Goal: Transaction & Acquisition: Purchase product/service

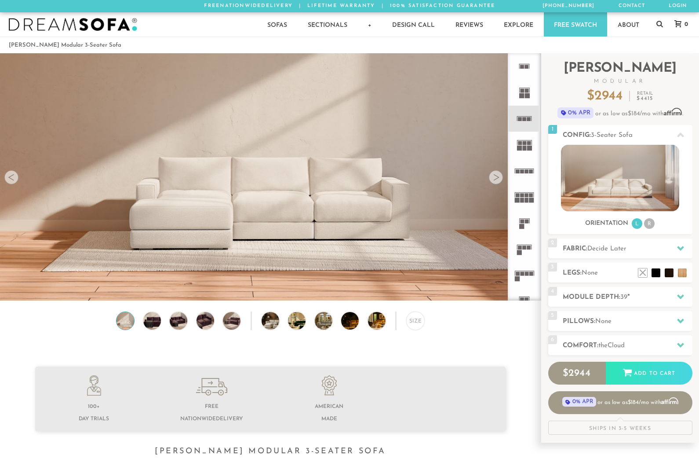
scroll to position [9881, 699]
click at [521, 250] on rect at bounding box center [519, 252] width 5 height 5
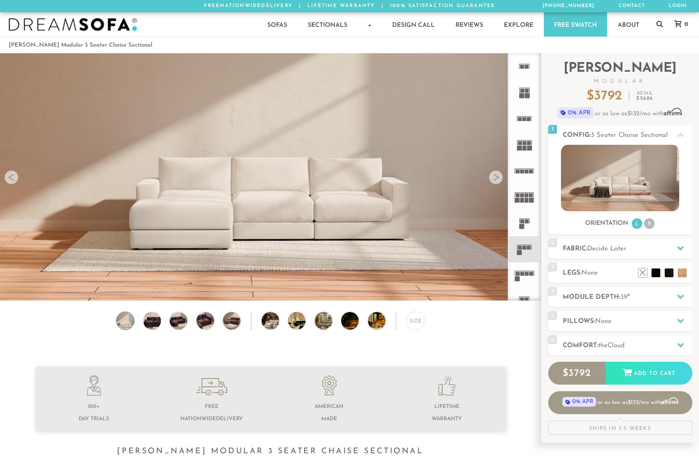
click at [527, 119] on rect at bounding box center [529, 119] width 4 height 4
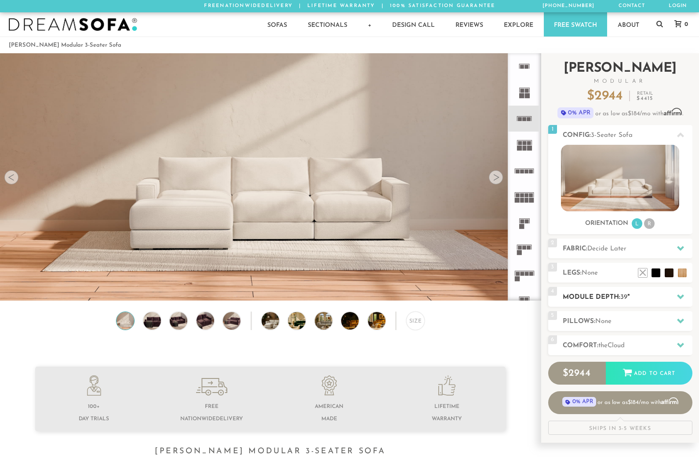
click at [684, 297] on div at bounding box center [680, 297] width 18 height 18
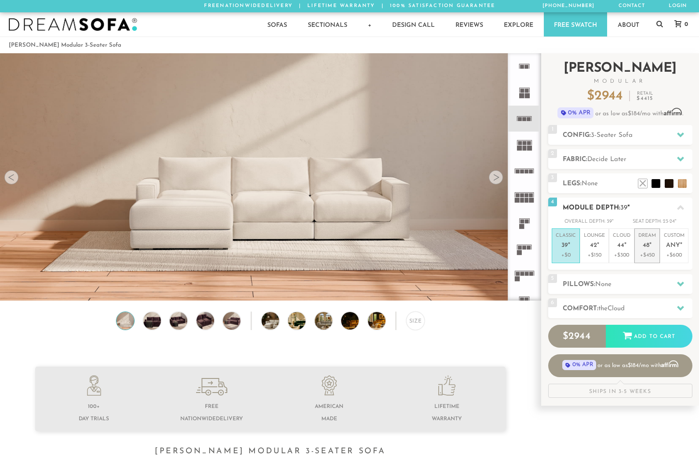
click at [650, 245] on em """ at bounding box center [650, 245] width 2 height 7
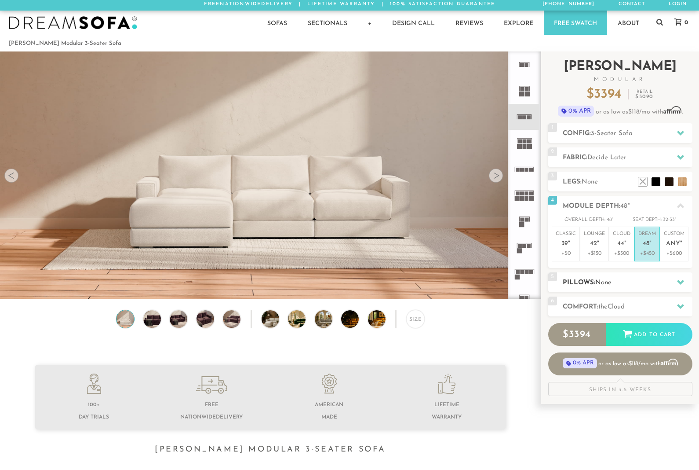
click at [682, 281] on icon at bounding box center [680, 282] width 7 height 5
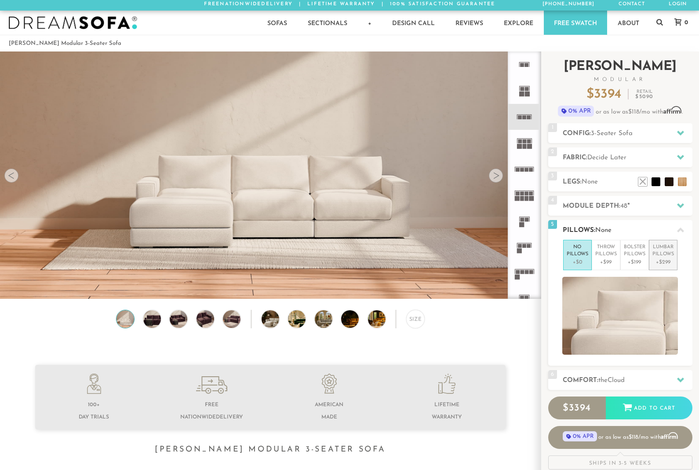
click at [668, 251] on p "Lumbar Pillows" at bounding box center [663, 251] width 22 height 15
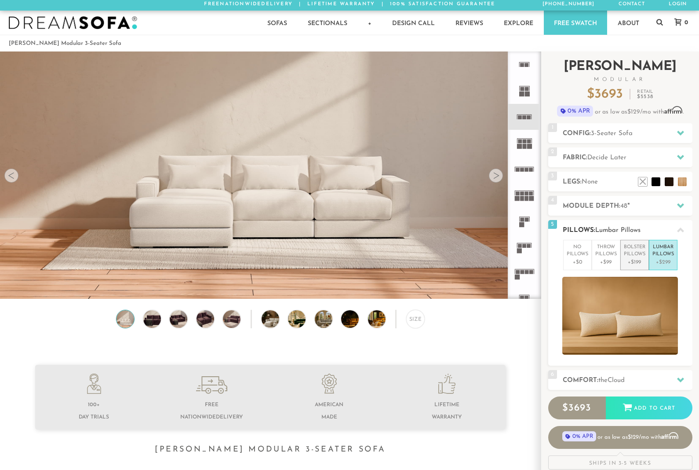
click at [638, 255] on p "Bolster Pillows" at bounding box center [635, 251] width 22 height 15
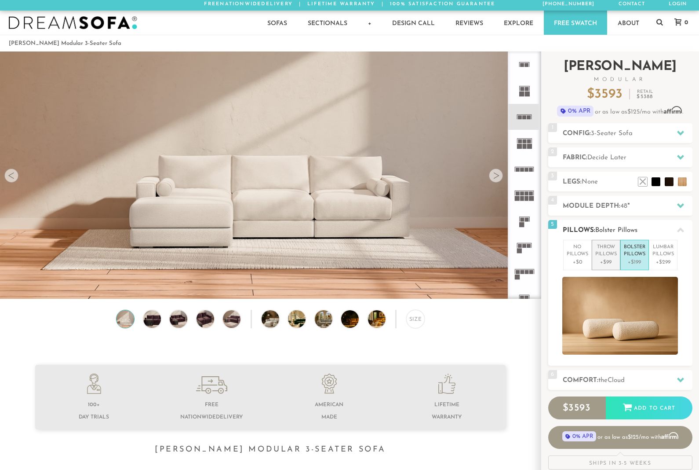
click at [605, 257] on p "Throw Pillows" at bounding box center [606, 251] width 22 height 15
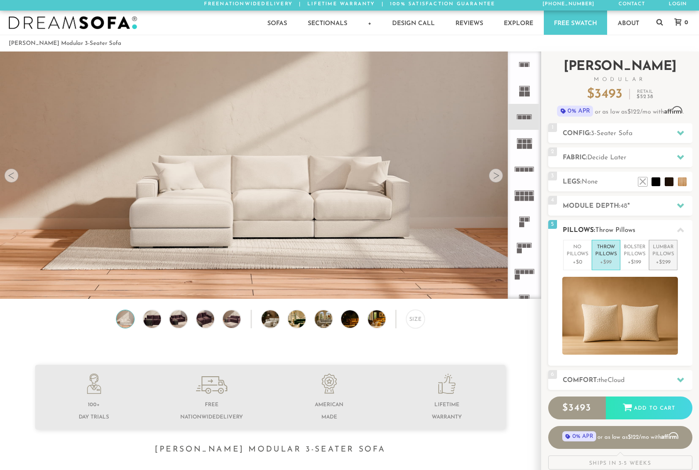
click at [668, 255] on p "Lumbar Pillows" at bounding box center [663, 251] width 22 height 15
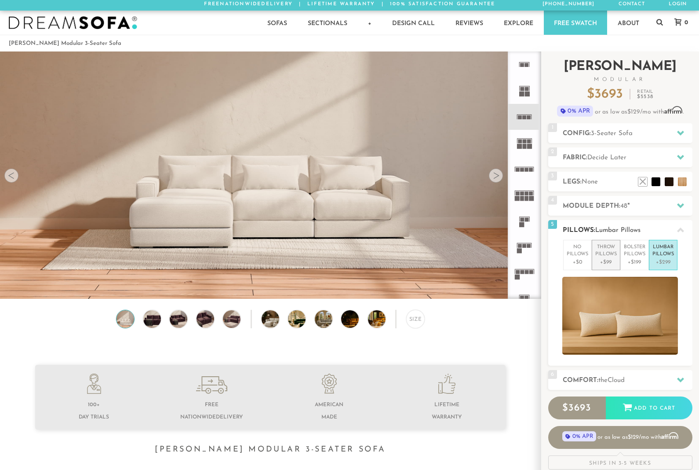
click at [601, 258] on p "+$99" at bounding box center [606, 262] width 22 height 8
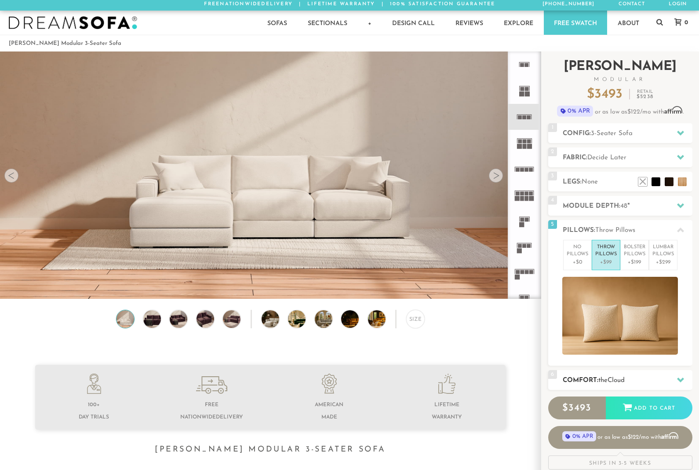
click at [664, 374] on div "6 Comfort: the Cloud soft" at bounding box center [620, 380] width 144 height 20
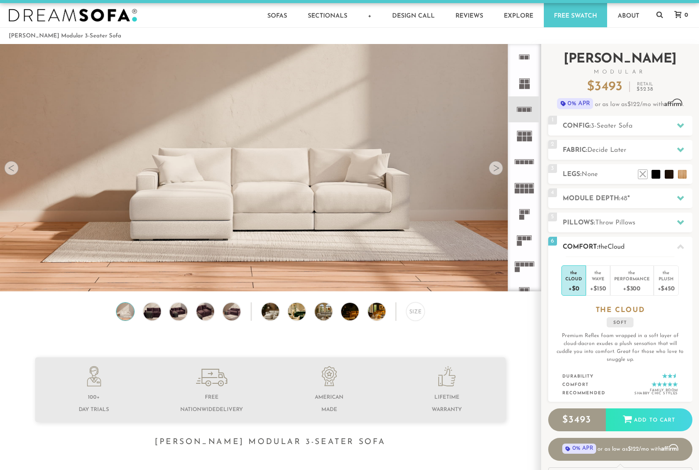
scroll to position [9, 0]
click at [670, 281] on div "Plush" at bounding box center [666, 278] width 17 height 6
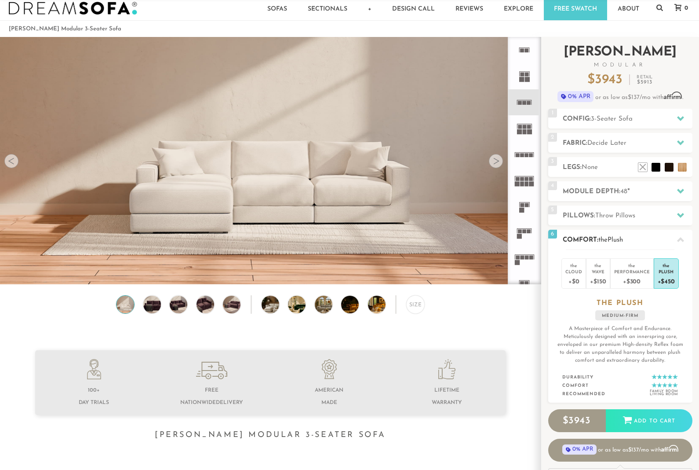
scroll to position [16, 0]
click at [674, 145] on div at bounding box center [680, 143] width 18 height 18
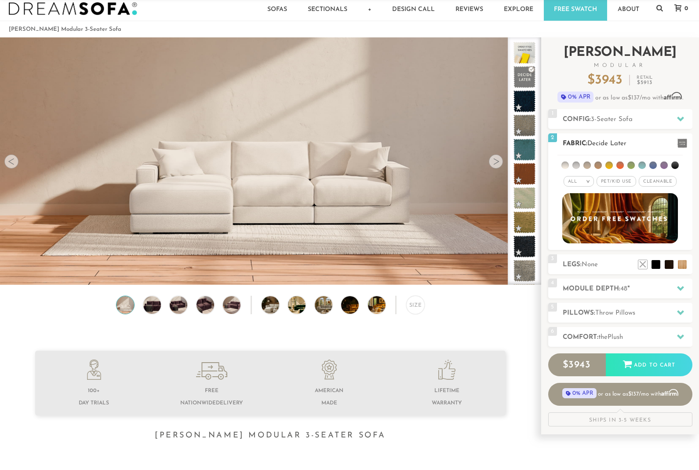
click at [580, 163] on ul at bounding box center [620, 163] width 125 height 16
click at [678, 147] on span at bounding box center [683, 142] width 10 height 9
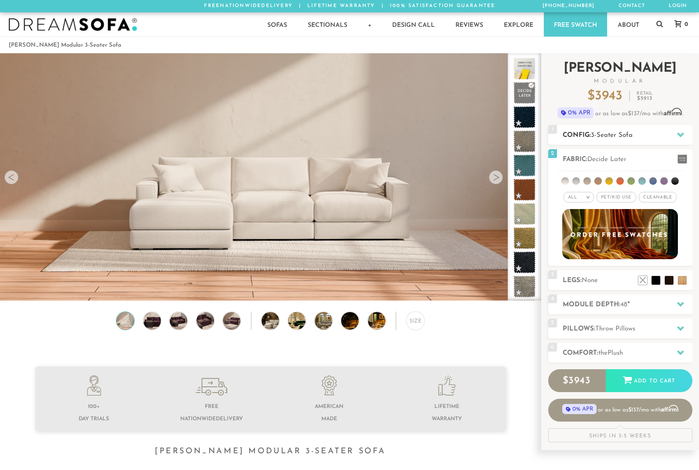
click at [675, 135] on div at bounding box center [680, 135] width 18 height 18
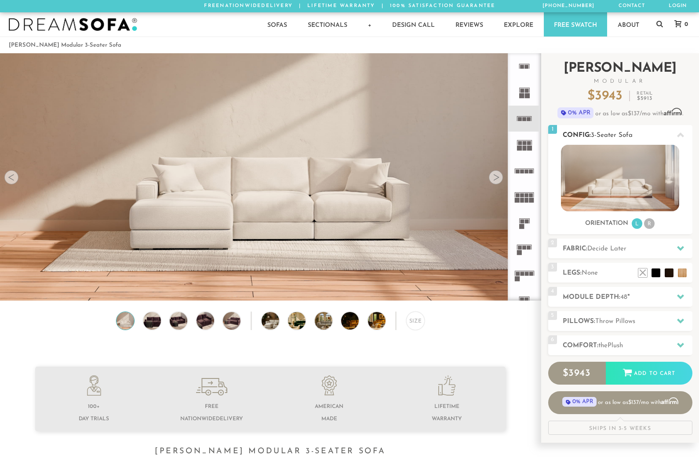
click at [652, 226] on li "R" at bounding box center [649, 223] width 11 height 11
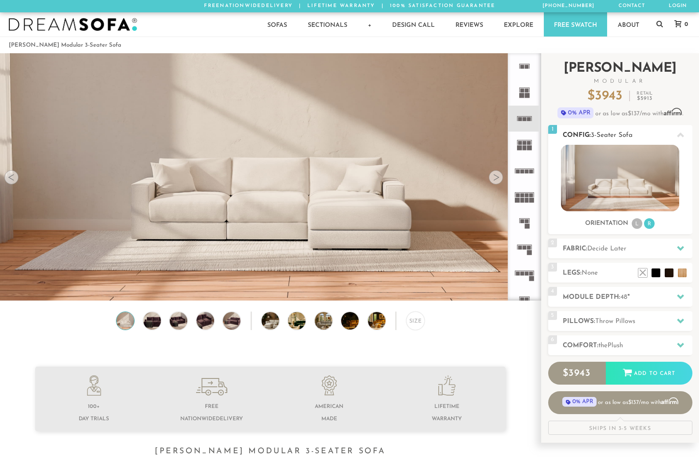
click at [635, 225] on li "L" at bounding box center [637, 223] width 11 height 11
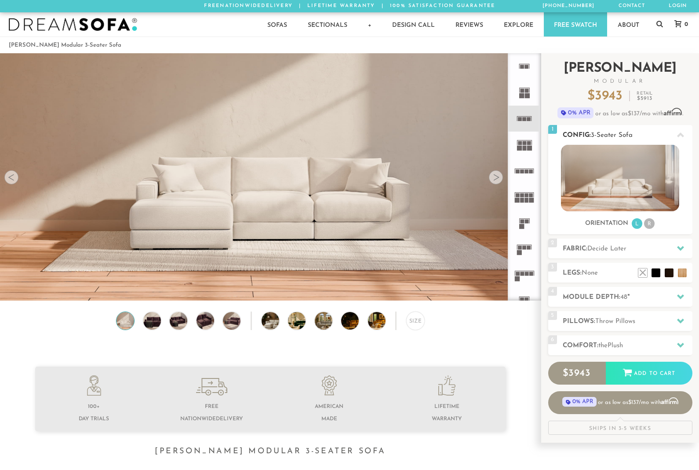
scroll to position [2, 0]
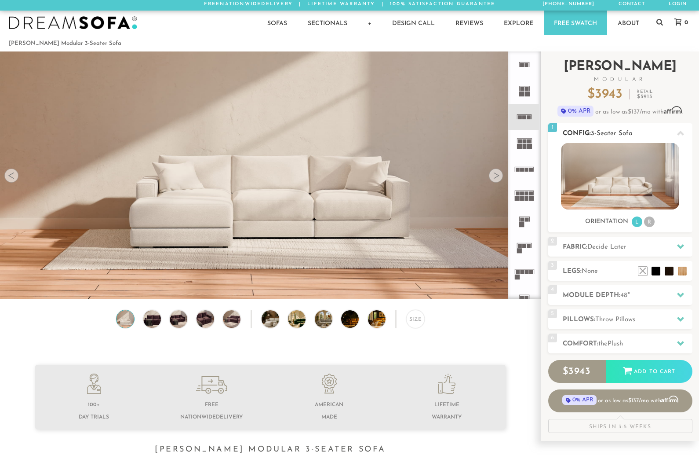
click at [685, 134] on div at bounding box center [680, 133] width 18 height 18
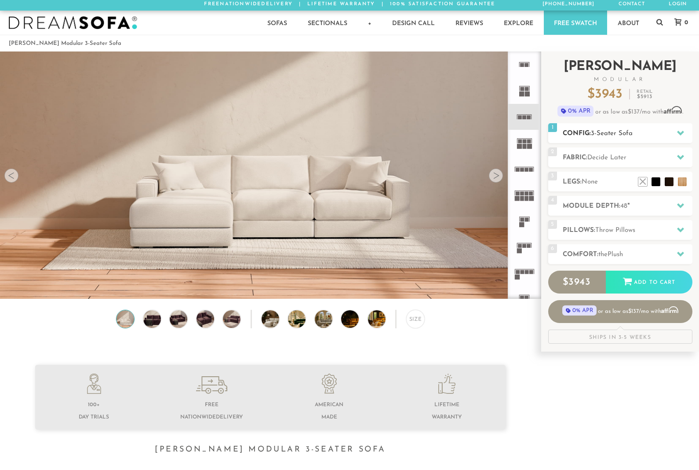
scroll to position [0, 0]
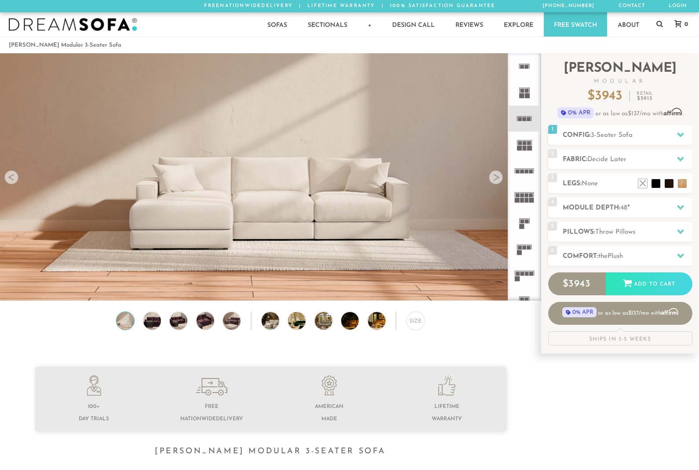
click at [527, 250] on icon at bounding box center [524, 249] width 26 height 26
click at [678, 132] on icon at bounding box center [680, 134] width 7 height 7
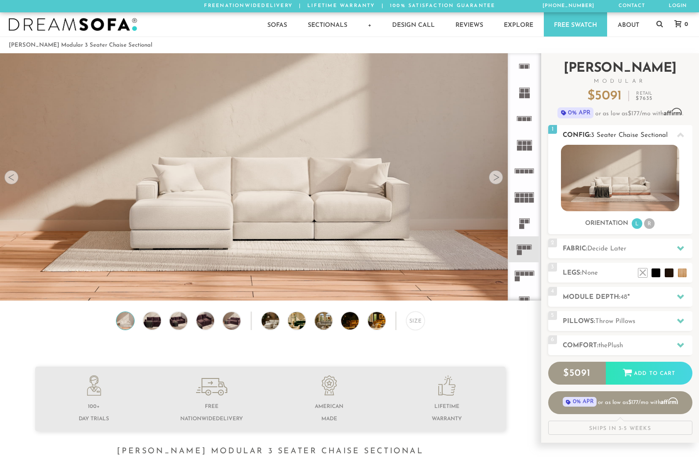
click at [678, 137] on icon at bounding box center [680, 134] width 7 height 7
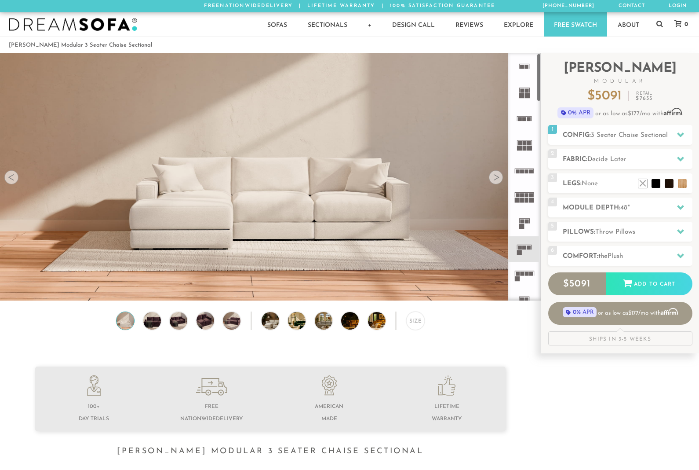
click at [527, 175] on icon at bounding box center [524, 171] width 26 height 26
click at [528, 169] on icon at bounding box center [524, 171] width 26 height 26
click at [525, 117] on rect at bounding box center [525, 119] width 4 height 4
click at [419, 324] on div "Size" at bounding box center [415, 320] width 18 height 18
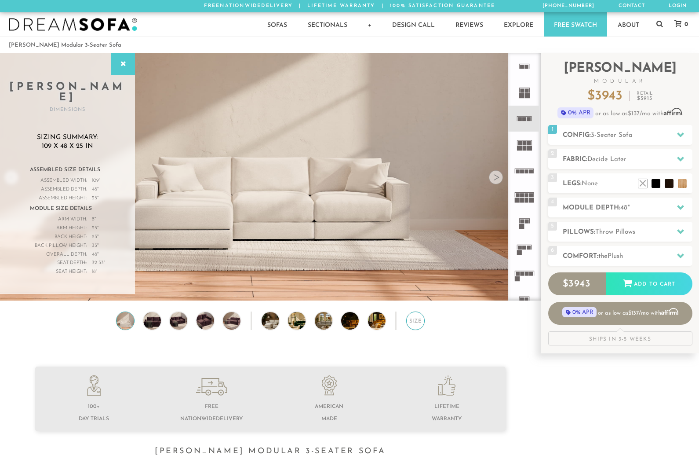
click at [418, 322] on div "Size" at bounding box center [415, 320] width 18 height 18
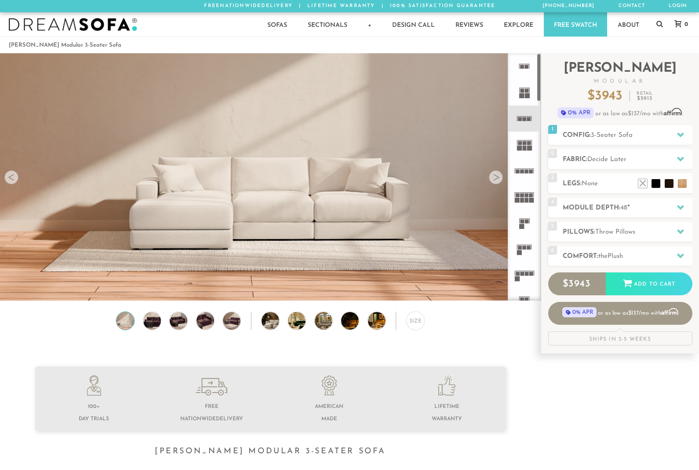
click at [532, 167] on icon at bounding box center [524, 171] width 26 height 26
click at [419, 321] on div "Size" at bounding box center [415, 320] width 18 height 18
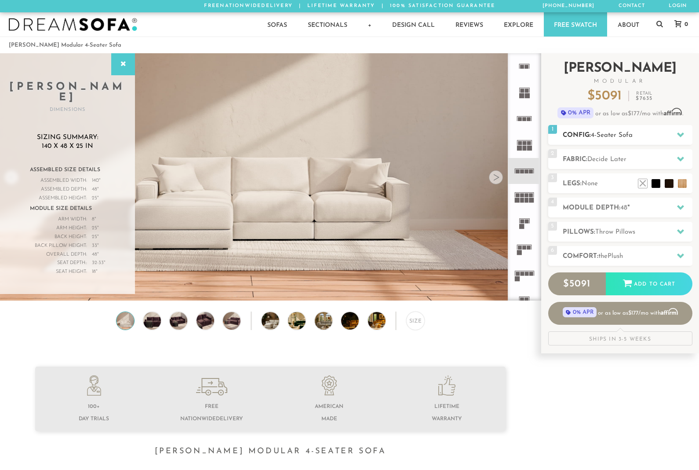
click at [673, 132] on div at bounding box center [680, 135] width 18 height 18
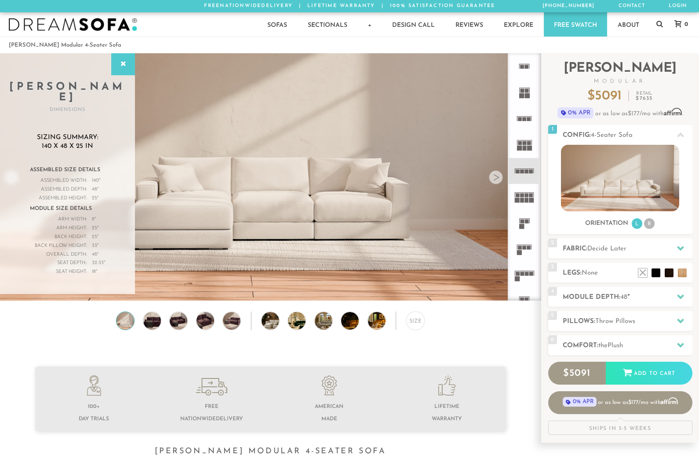
click at [480, 326] on div "Size" at bounding box center [270, 322] width 541 height 23
click at [527, 122] on icon at bounding box center [524, 119] width 26 height 26
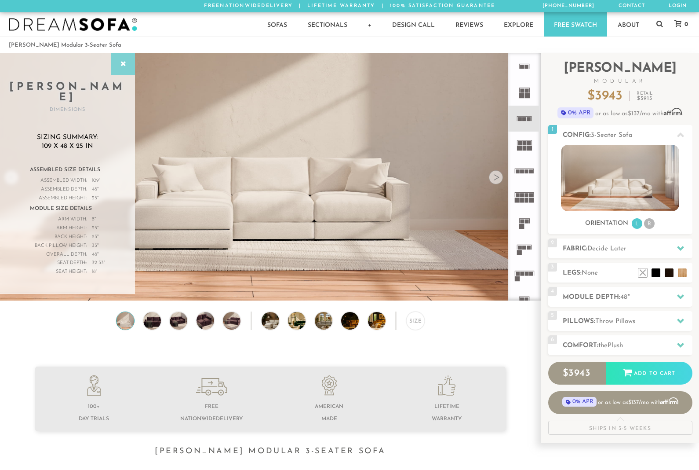
click at [123, 67] on icon at bounding box center [123, 64] width 10 height 7
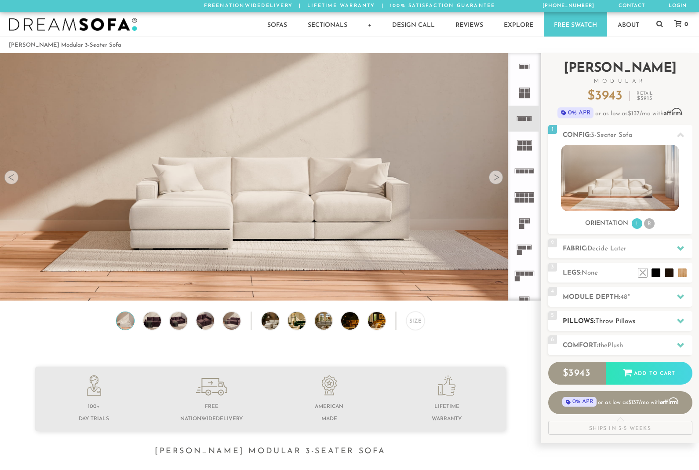
click at [654, 320] on h2 "Pillows: Throw Pillows" at bounding box center [628, 321] width 130 height 10
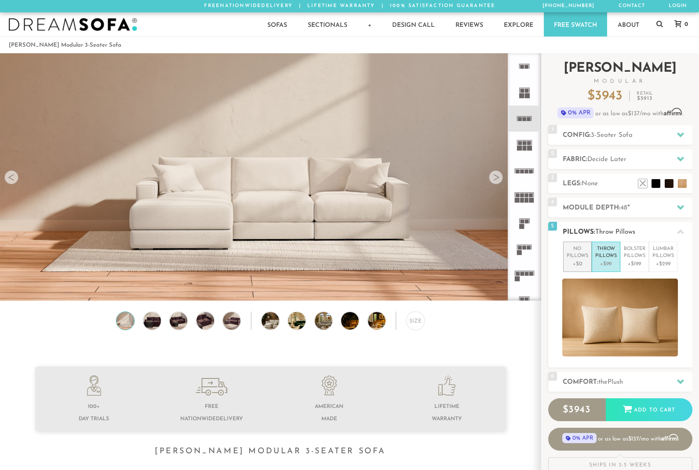
click at [576, 259] on p "No Pillows" at bounding box center [578, 252] width 22 height 15
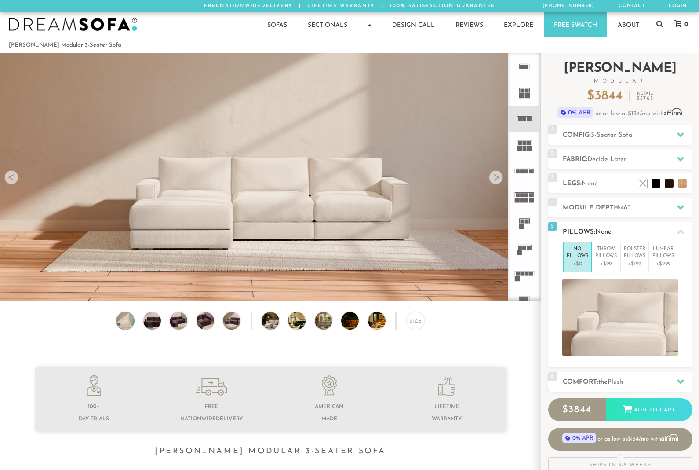
click at [680, 233] on icon at bounding box center [680, 231] width 7 height 7
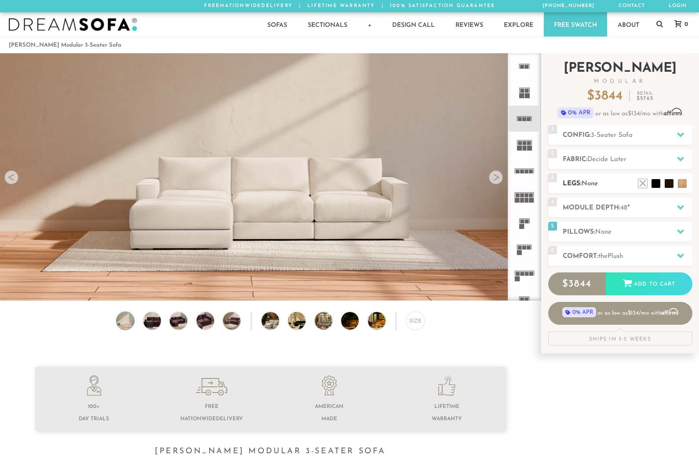
click at [612, 185] on h2 "Legs: None" at bounding box center [628, 184] width 130 height 10
click at [678, 184] on li at bounding box center [669, 170] width 35 height 35
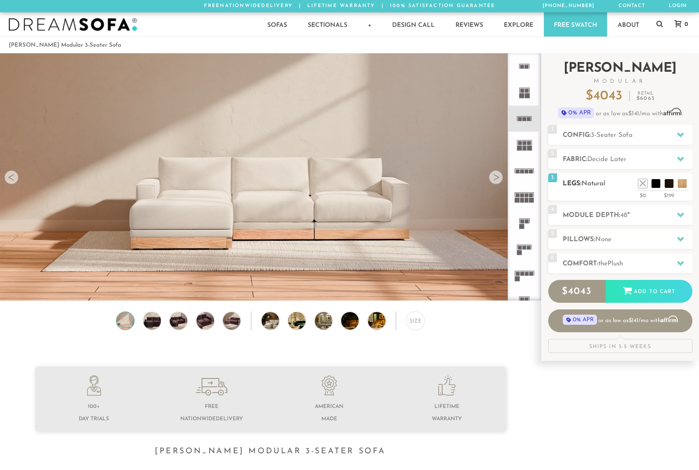
click at [615, 186] on h2 "Legs: Natural" at bounding box center [628, 184] width 130 height 10
click at [667, 187] on li at bounding box center [655, 170] width 35 height 35
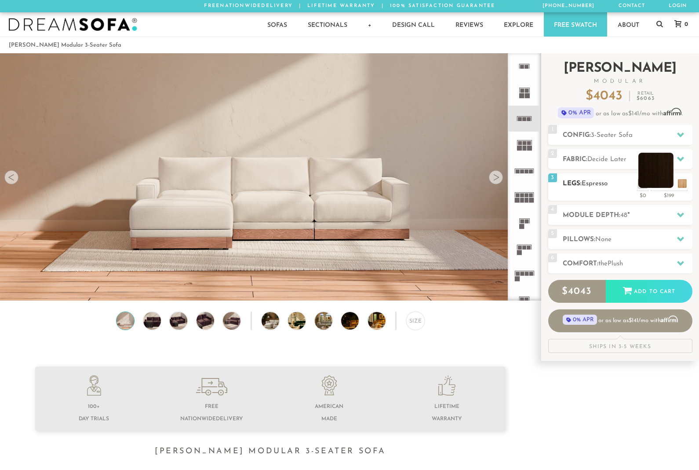
click at [660, 185] on li at bounding box center [655, 170] width 35 height 35
click at [598, 192] on div "3 Legs: Espresso $0 $199 Nailheads:" at bounding box center [620, 186] width 144 height 27
click at [656, 183] on li at bounding box center [642, 170] width 35 height 35
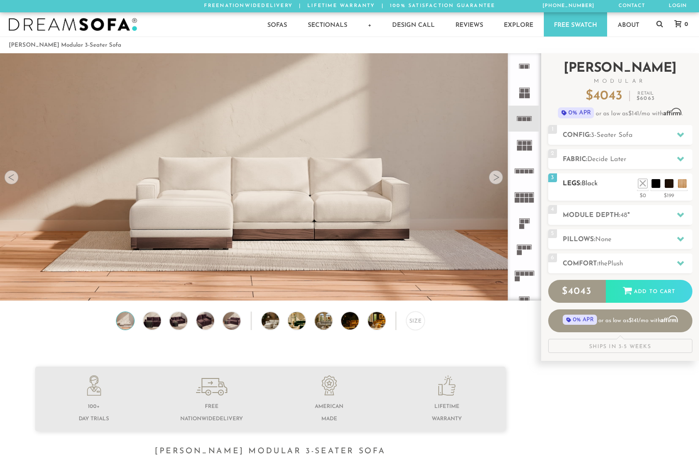
click at [606, 184] on h2 "Legs: Black" at bounding box center [628, 184] width 130 height 10
click at [496, 186] on video at bounding box center [270, 145] width 541 height 270
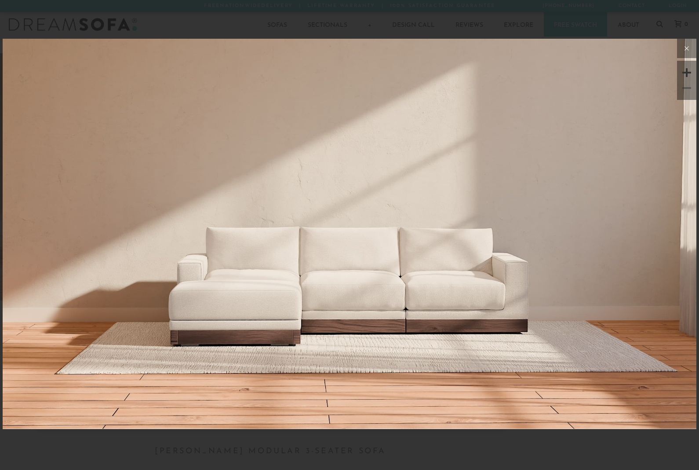
click at [687, 43] on icon at bounding box center [686, 48] width 11 height 11
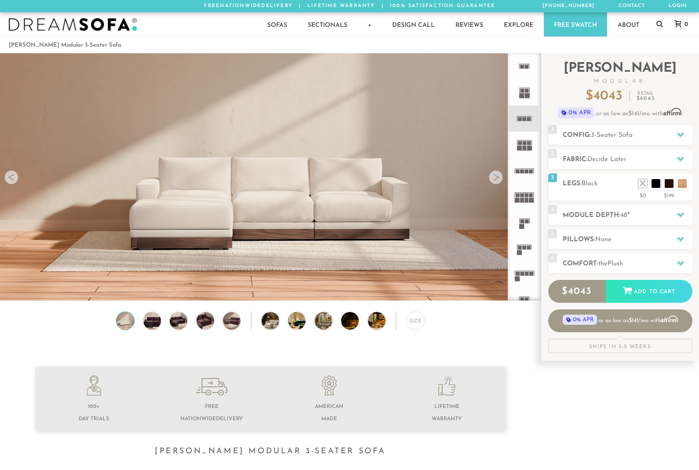
click at [496, 173] on div at bounding box center [496, 177] width 14 height 14
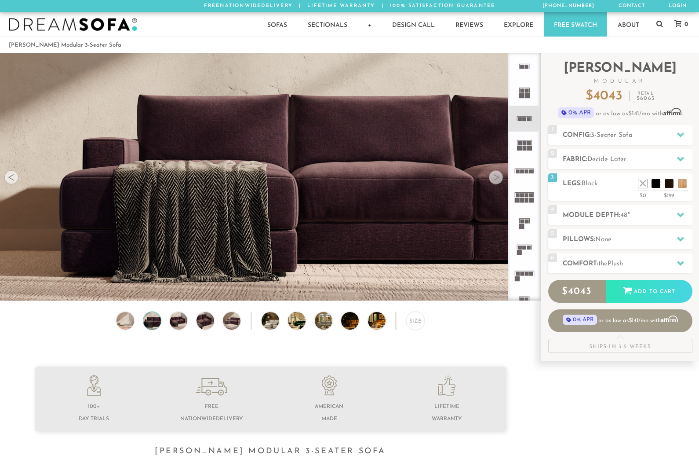
click at [495, 177] on div at bounding box center [496, 177] width 14 height 14
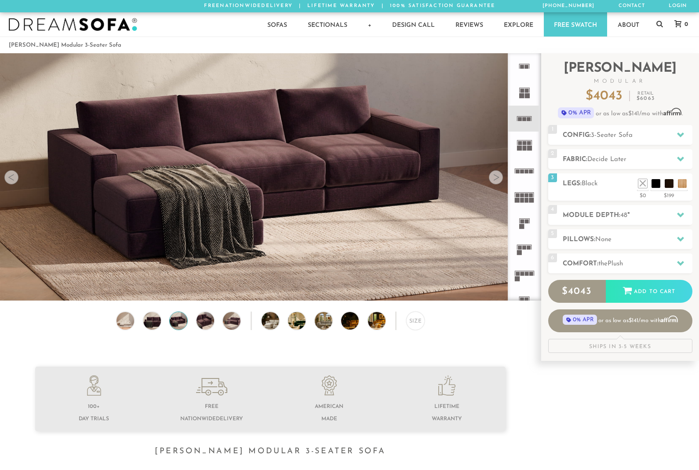
click at [496, 178] on div at bounding box center [496, 177] width 14 height 14
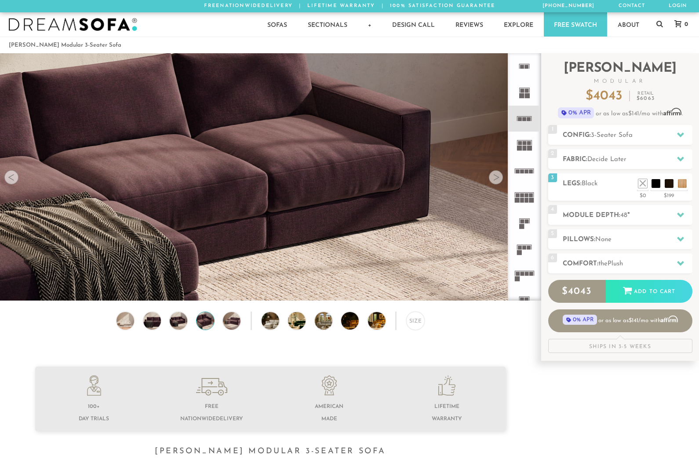
click at [496, 178] on div at bounding box center [496, 177] width 14 height 14
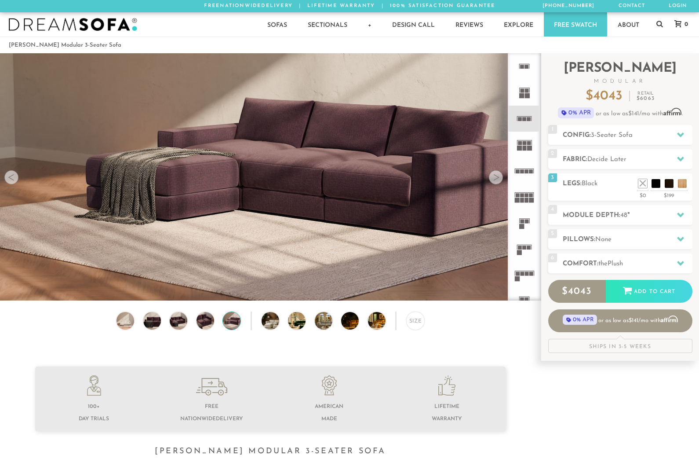
click at [496, 179] on div at bounding box center [496, 177] width 14 height 14
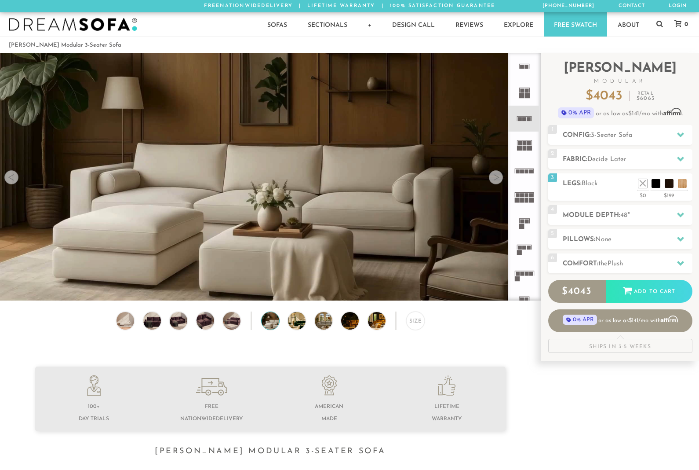
click at [495, 181] on div at bounding box center [496, 177] width 14 height 14
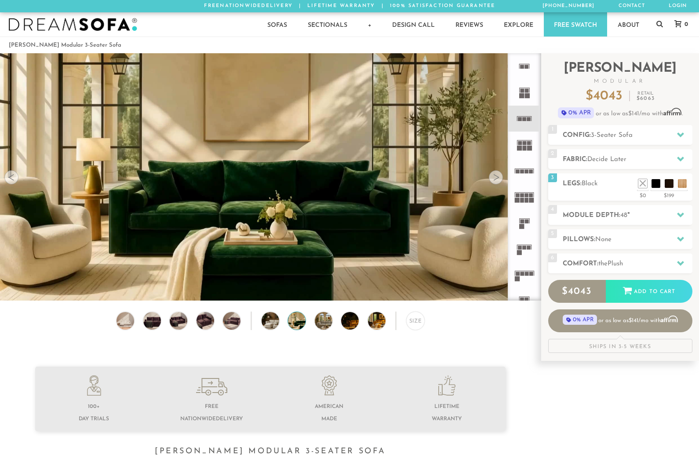
click at [485, 185] on video at bounding box center [270, 162] width 541 height 304
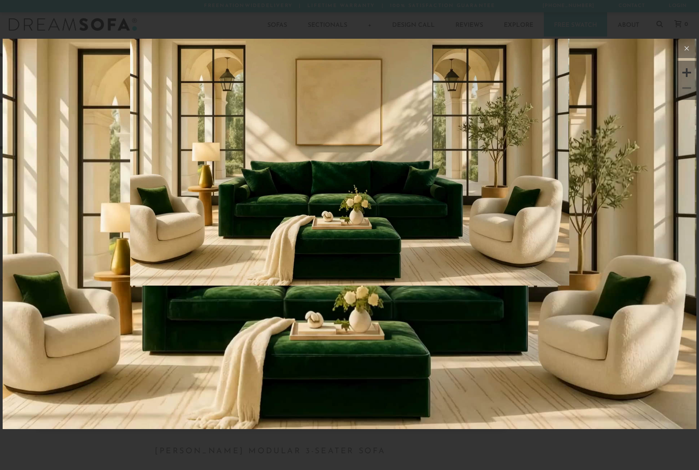
click at [693, 48] on button at bounding box center [686, 48] width 19 height 19
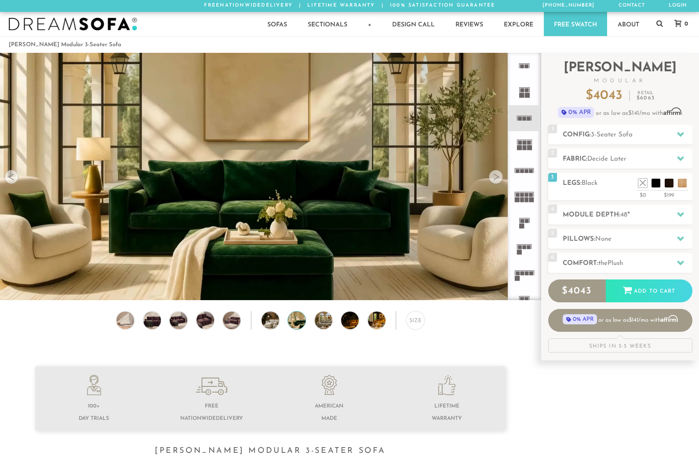
scroll to position [4, 0]
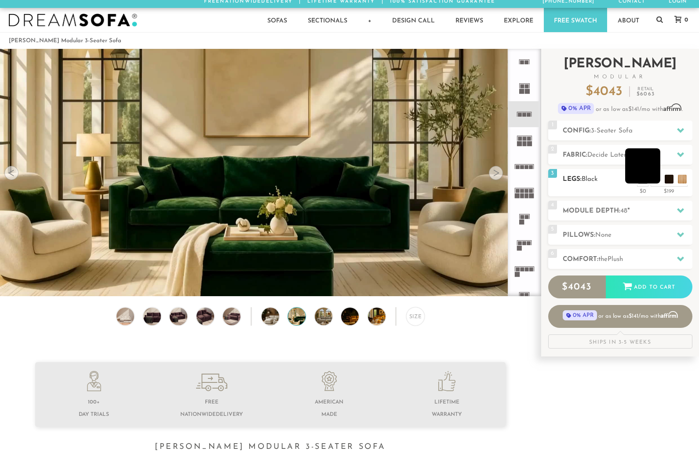
click at [653, 182] on li at bounding box center [642, 165] width 35 height 35
click at [661, 182] on ul at bounding box center [662, 176] width 53 height 13
click at [671, 182] on li at bounding box center [655, 165] width 35 height 35
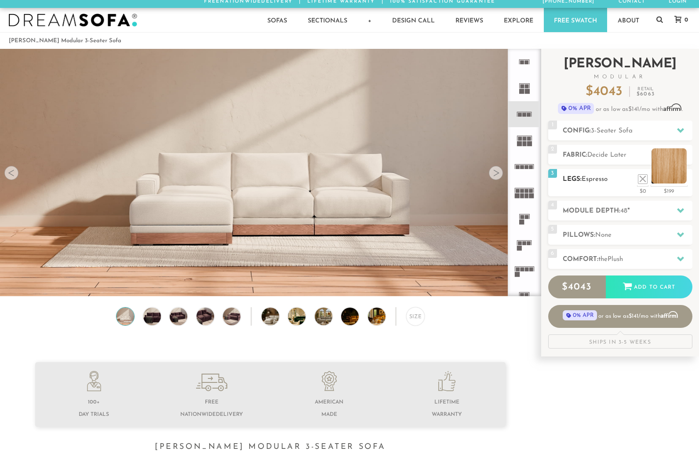
click at [685, 180] on li at bounding box center [669, 165] width 35 height 35
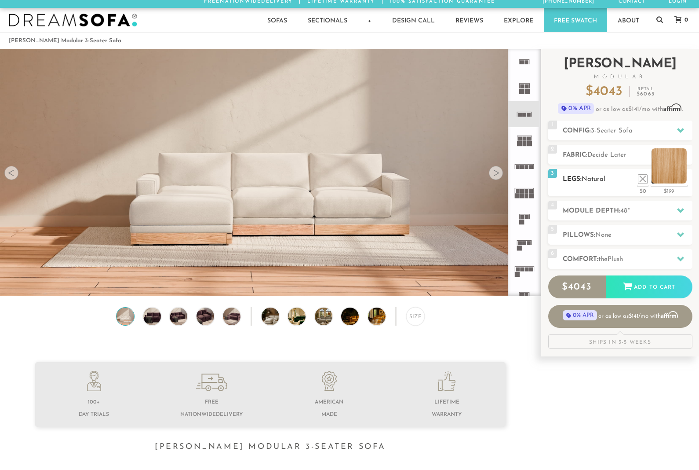
click at [654, 182] on li at bounding box center [669, 165] width 35 height 35
click at [610, 183] on h2 "Legs: Natural" at bounding box center [628, 179] width 130 height 10
click at [654, 182] on li at bounding box center [642, 165] width 35 height 35
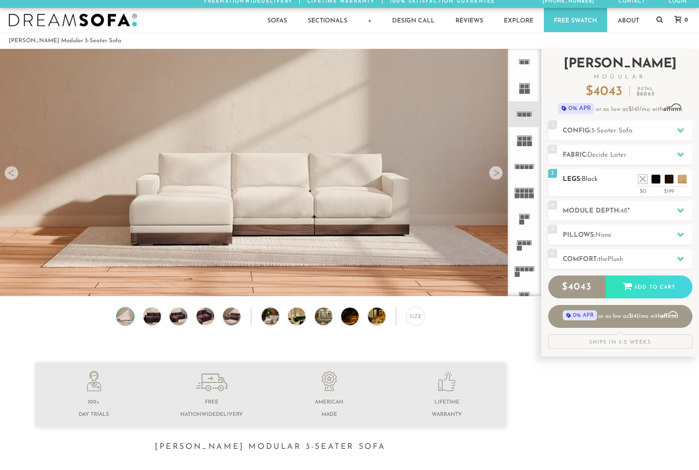
click at [598, 181] on span "Black" at bounding box center [590, 179] width 16 height 7
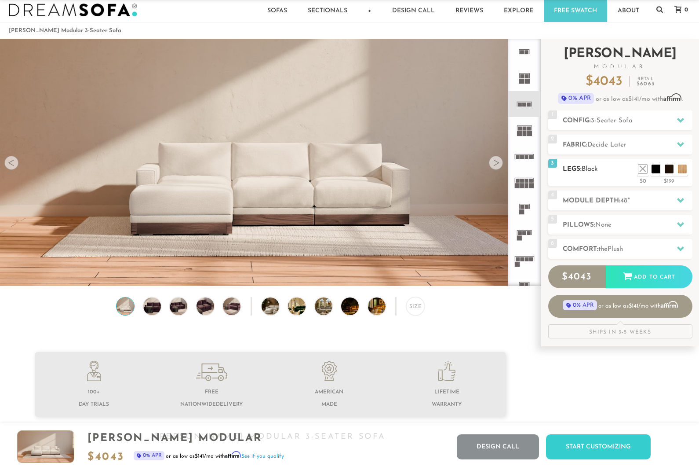
scroll to position [0, 0]
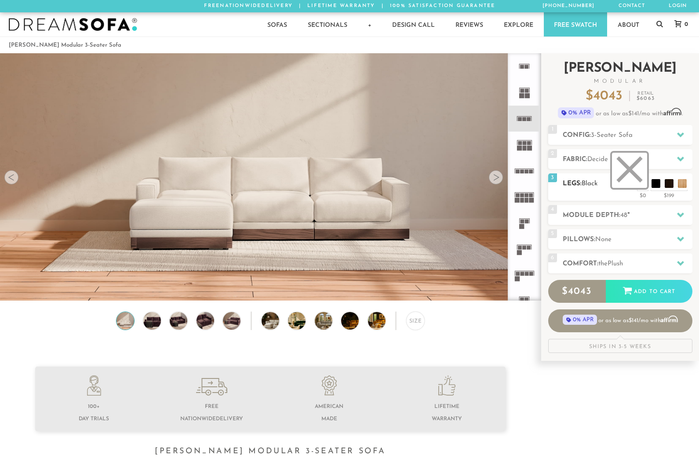
click at [642, 182] on li at bounding box center [629, 170] width 35 height 35
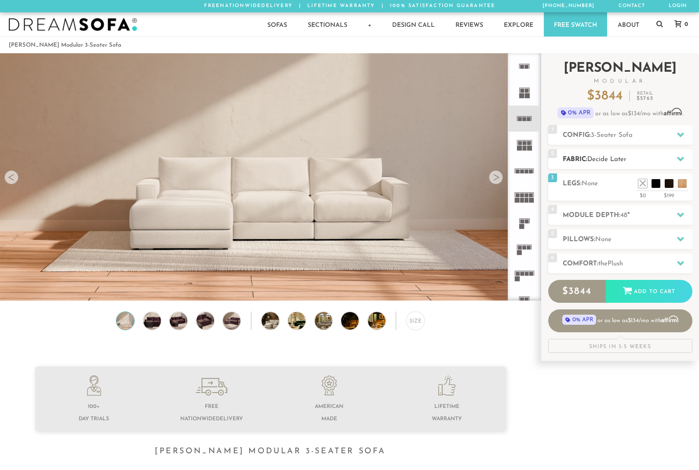
click at [680, 156] on icon at bounding box center [680, 158] width 7 height 7
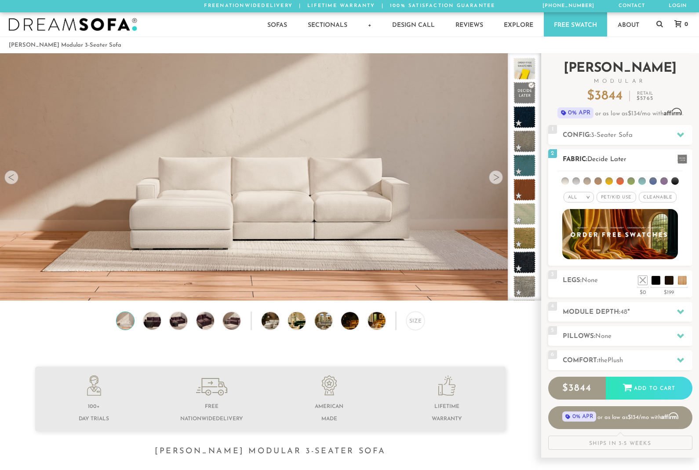
click at [684, 159] on span at bounding box center [683, 158] width 10 height 9
click at [681, 138] on div at bounding box center [680, 135] width 18 height 18
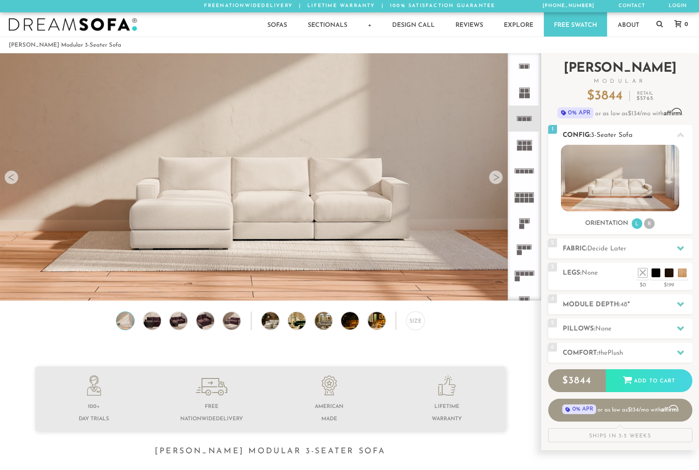
click at [683, 135] on icon at bounding box center [680, 134] width 7 height 7
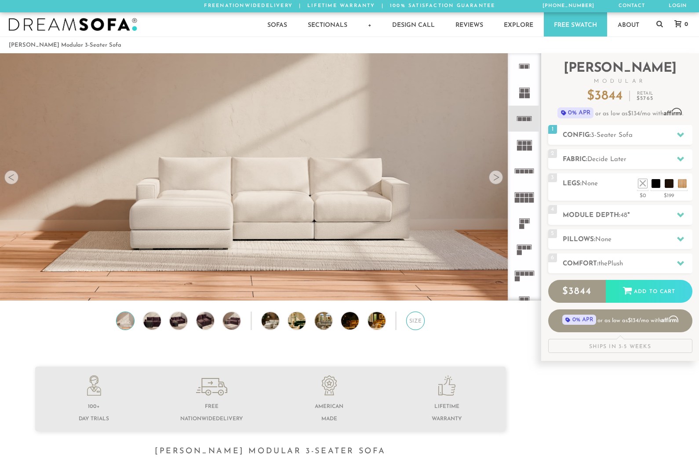
click at [418, 317] on div "Size" at bounding box center [415, 320] width 18 height 18
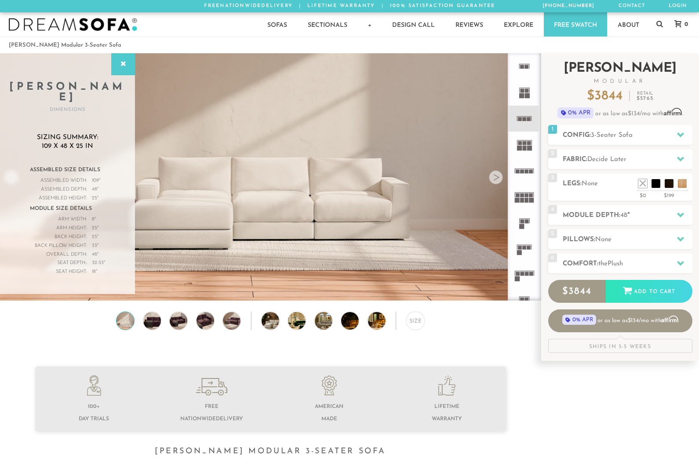
click at [612, 348] on div "Ships in 3-5 Weeks" at bounding box center [620, 346] width 144 height 14
click at [618, 350] on div "Ships in 3-5 Weeks" at bounding box center [620, 346] width 144 height 14
click at [653, 291] on div "Add to Cart" at bounding box center [649, 291] width 87 height 24
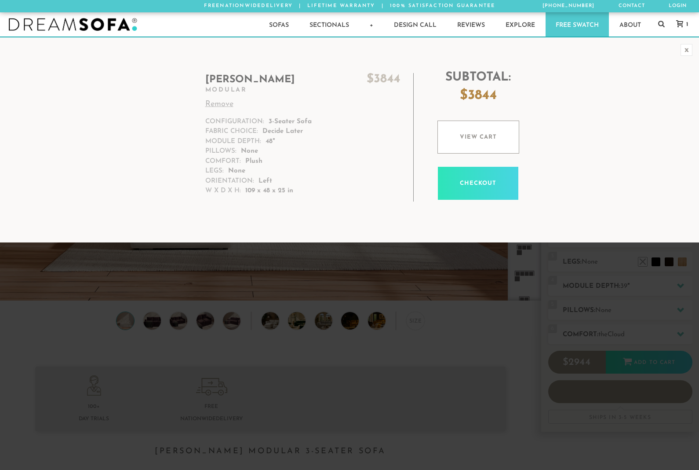
scroll to position [9881, 699]
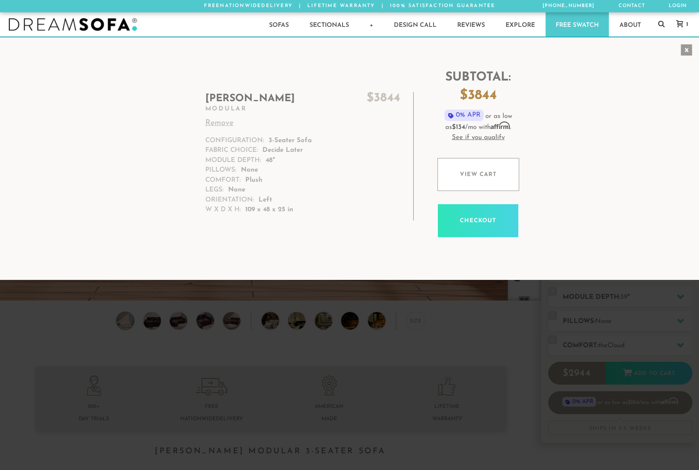
click at [692, 48] on div "x" at bounding box center [687, 50] width 12 height 12
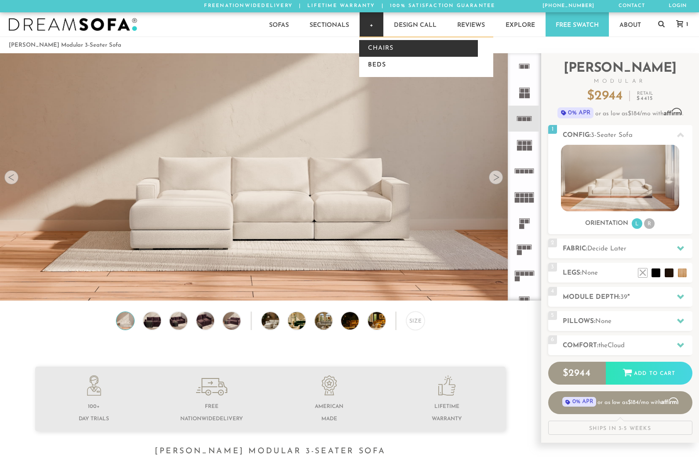
click at [383, 52] on link "Chairs" at bounding box center [418, 48] width 119 height 17
